Goal: Task Accomplishment & Management: Manage account settings

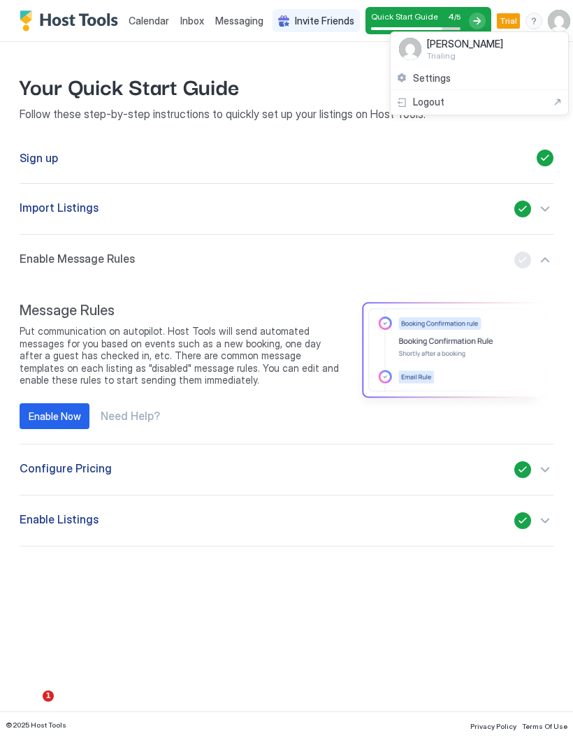
click at [442, 86] on div "Settings" at bounding box center [480, 78] width 178 height 24
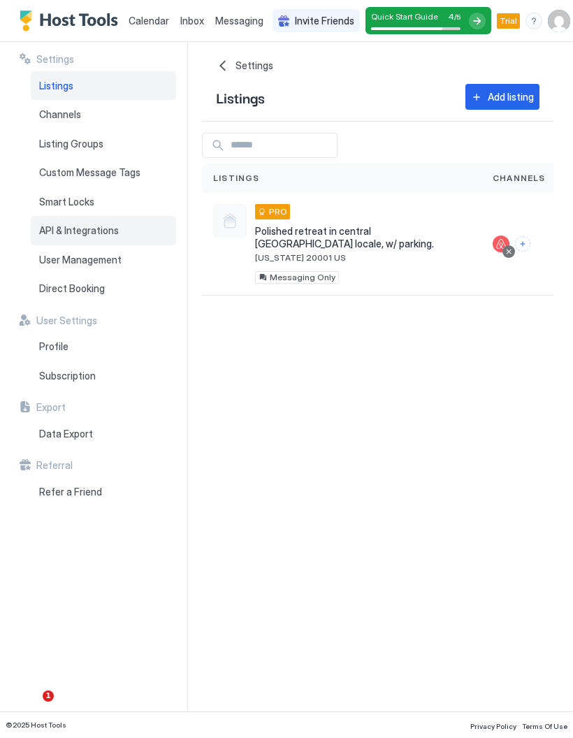
click at [53, 216] on div "API & Integrations" at bounding box center [103, 230] width 145 height 29
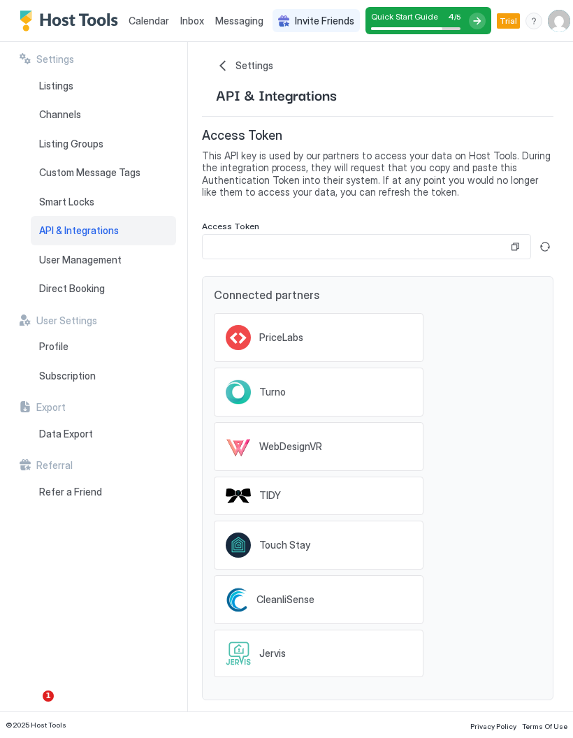
click at [543, 252] on button "Generate new token" at bounding box center [545, 246] width 17 height 17
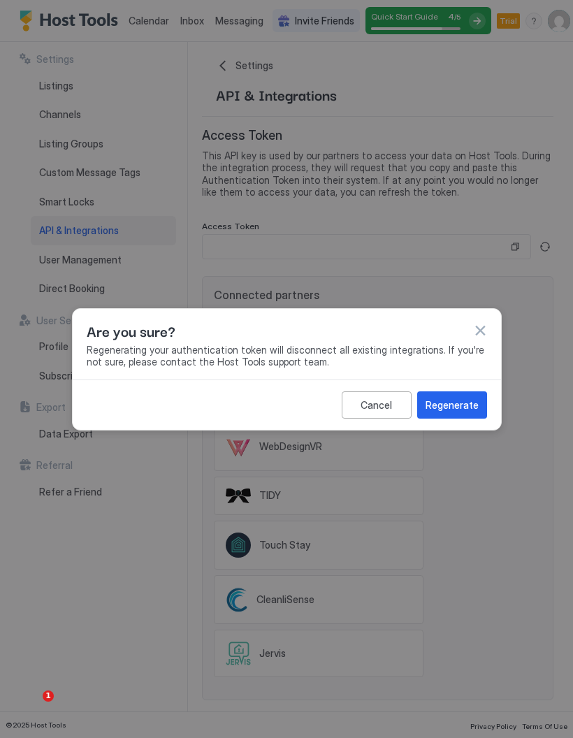
click at [472, 404] on div "Regenerate" at bounding box center [452, 405] width 53 height 15
type input "**********"
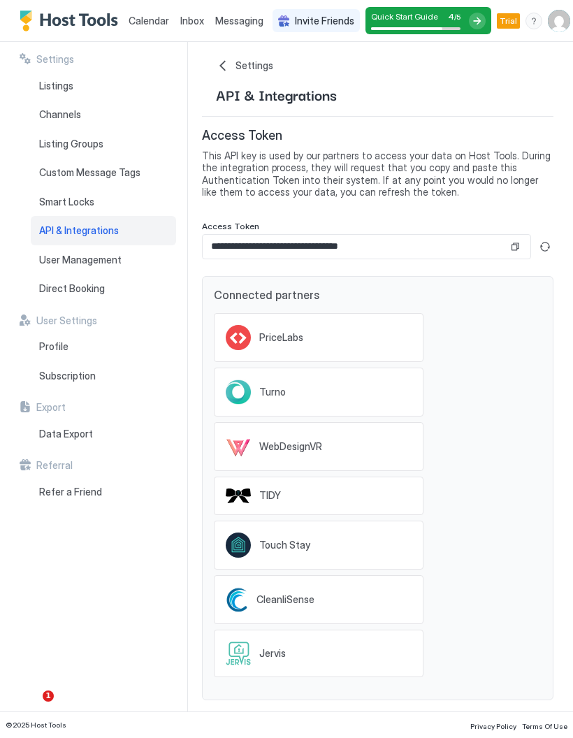
click at [49, 17] on img "Host Tools Logo" at bounding box center [72, 20] width 105 height 21
